Goal: Information Seeking & Learning: Learn about a topic

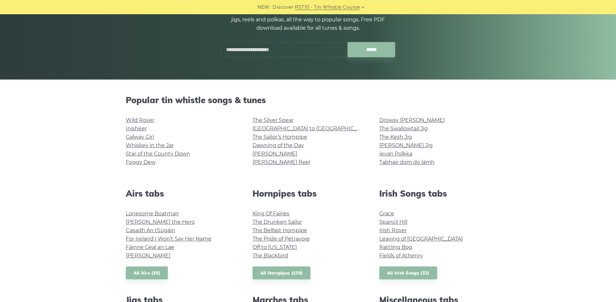
scroll to position [116, 0]
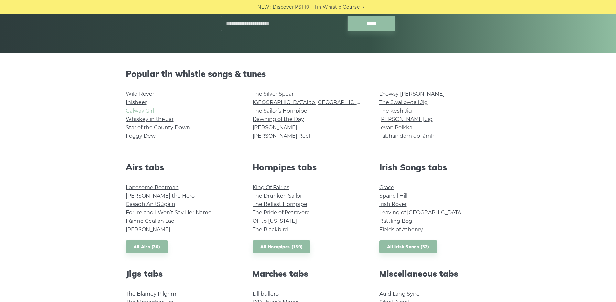
click at [132, 112] on link "Galway Girl" at bounding box center [140, 111] width 28 height 6
click at [148, 93] on link "Wild Rover" at bounding box center [140, 94] width 28 height 6
click at [158, 129] on link "Star of the County Down" at bounding box center [158, 128] width 64 height 6
click at [253, 109] on link "The Sailor’s Hornpipe" at bounding box center [280, 111] width 55 height 6
click at [267, 136] on link "[PERSON_NAME] Reel" at bounding box center [282, 136] width 58 height 6
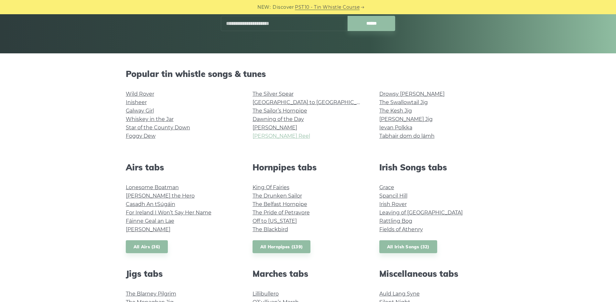
click at [264, 136] on link "[PERSON_NAME] Reel" at bounding box center [282, 136] width 58 height 6
click at [387, 134] on link "Tabhair dom do lámh" at bounding box center [406, 136] width 55 height 6
click at [260, 125] on link "[PERSON_NAME]" at bounding box center [275, 128] width 45 height 6
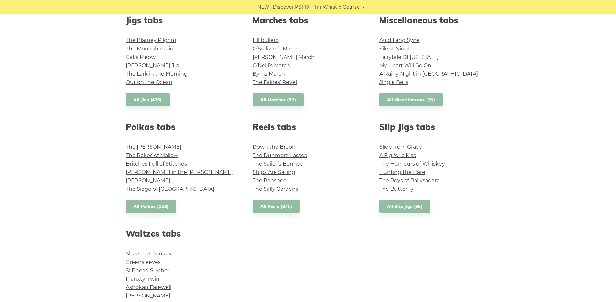
scroll to position [365, 0]
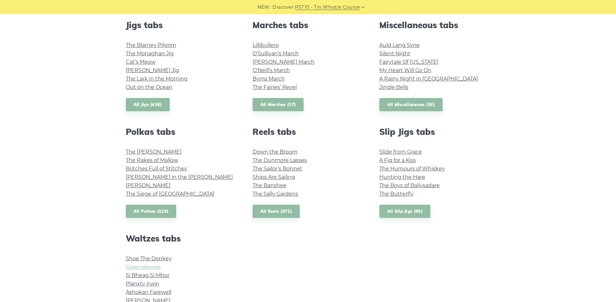
click at [136, 266] on link "Greensleeves" at bounding box center [143, 267] width 35 height 6
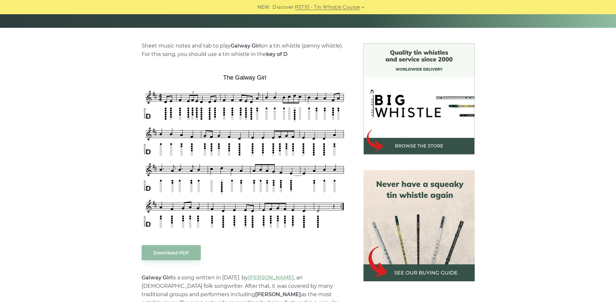
scroll to position [151, 0]
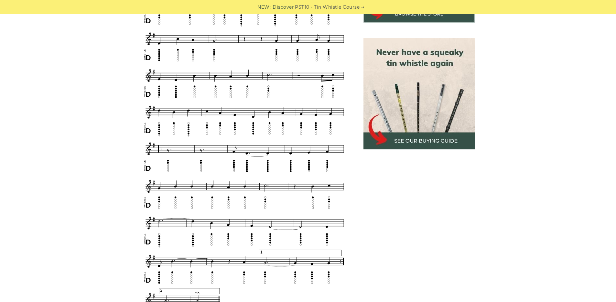
scroll to position [278, 0]
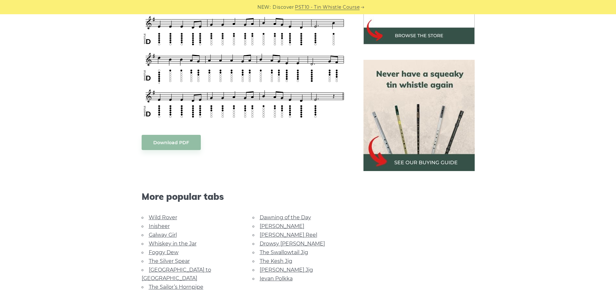
scroll to position [135, 0]
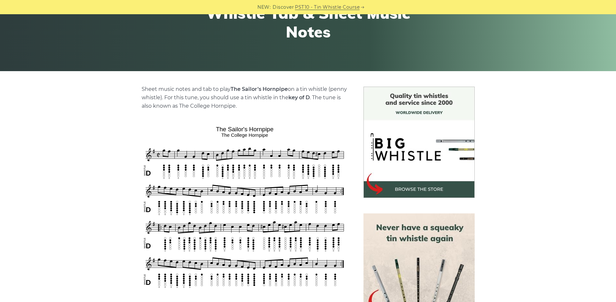
scroll to position [104, 0]
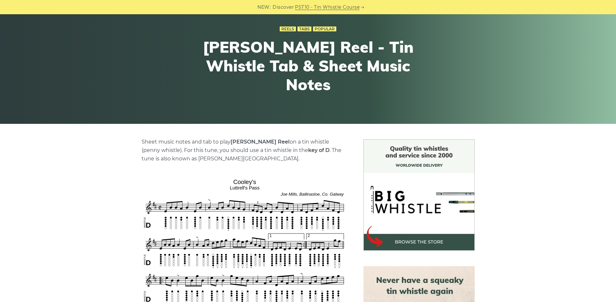
scroll to position [49, 0]
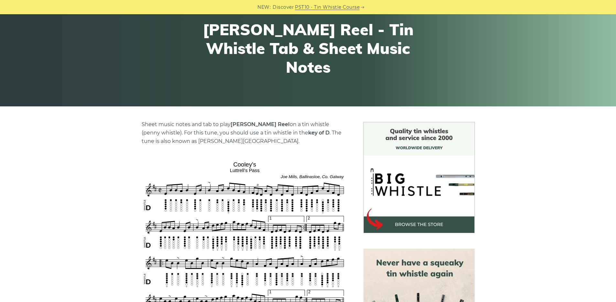
scroll to position [92, 0]
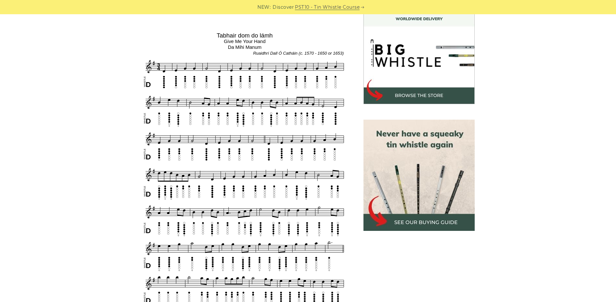
scroll to position [192, 0]
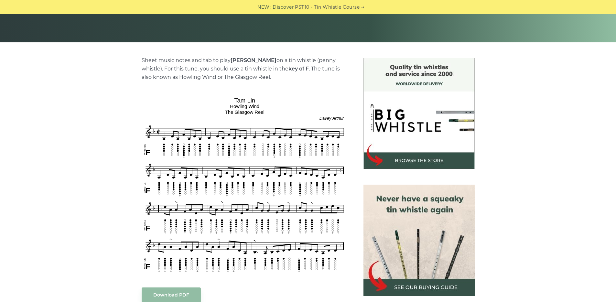
scroll to position [152, 0]
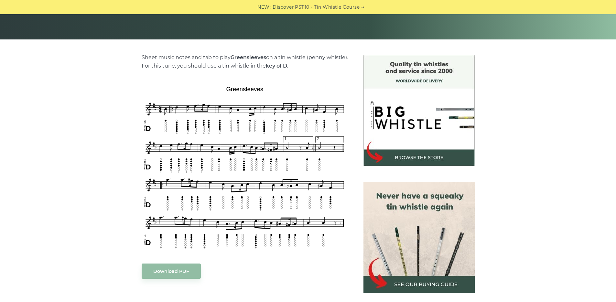
scroll to position [139, 0]
